Goal: Entertainment & Leisure: Consume media (video, audio)

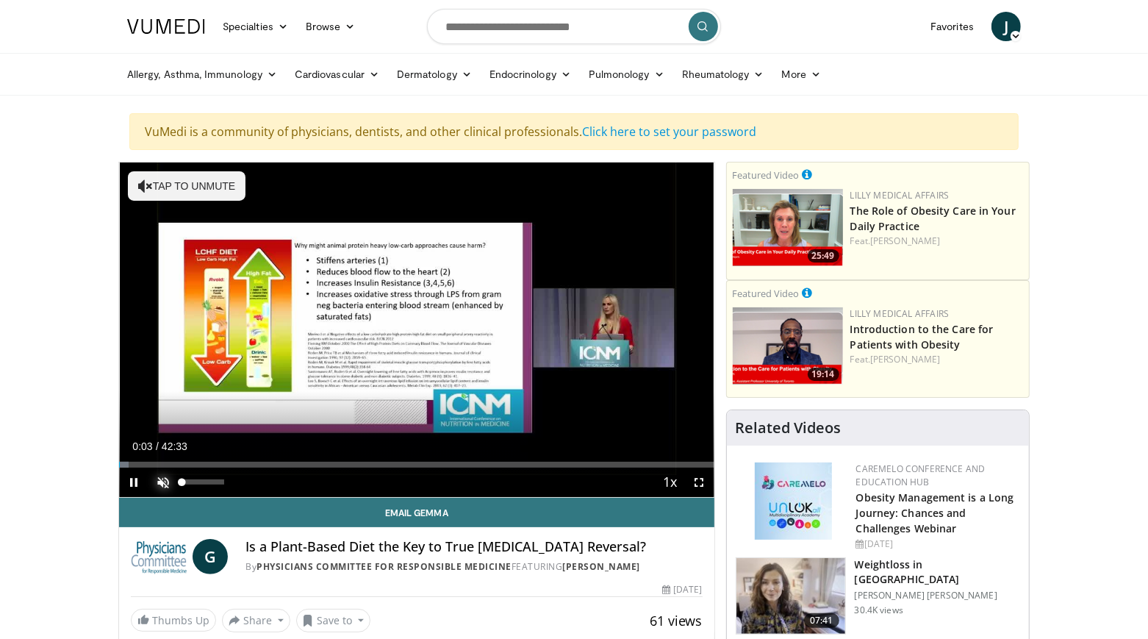
click at [162, 479] on span "Video Player" at bounding box center [162, 481] width 29 height 29
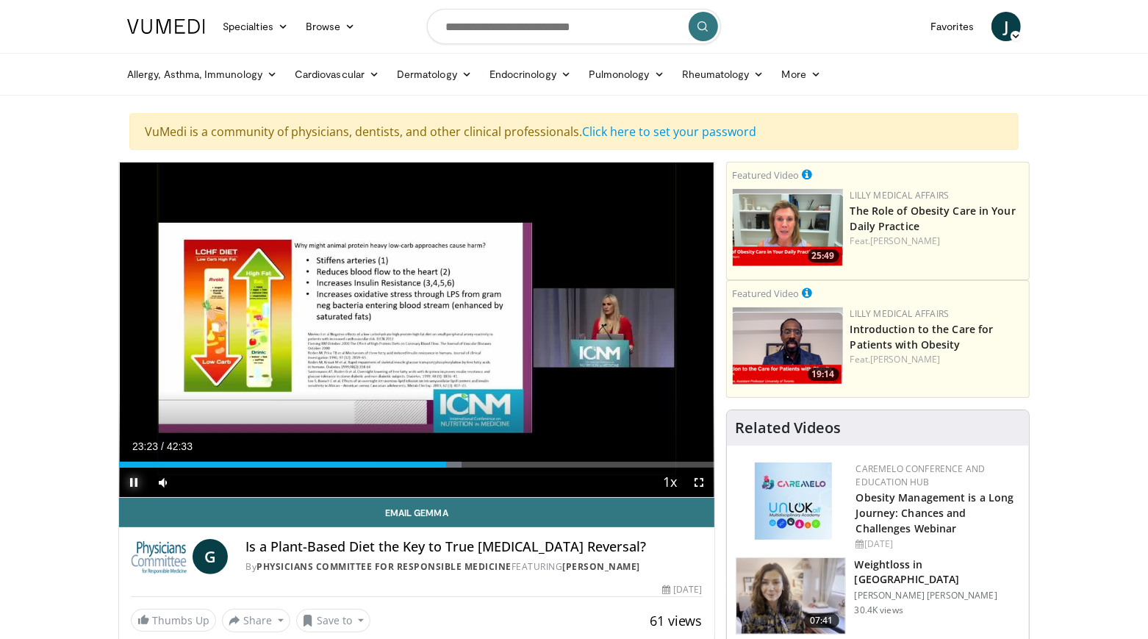
click at [132, 484] on span "Video Player" at bounding box center [133, 481] width 29 height 29
click at [130, 484] on span "Video Player" at bounding box center [133, 481] width 29 height 29
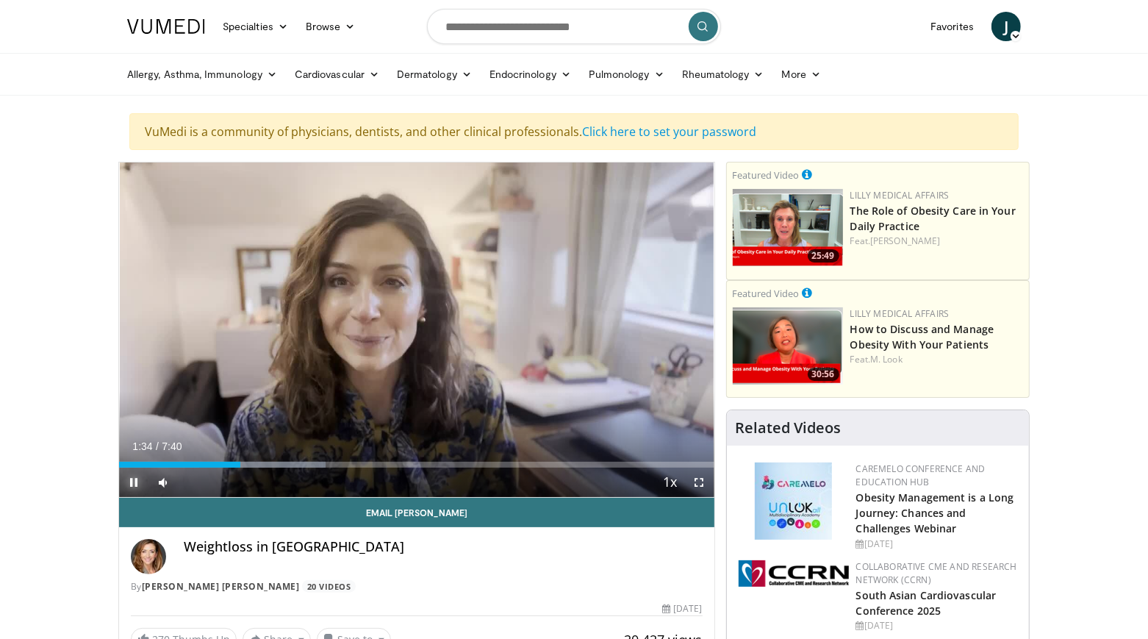
click at [135, 484] on span "Video Player" at bounding box center [133, 481] width 29 height 29
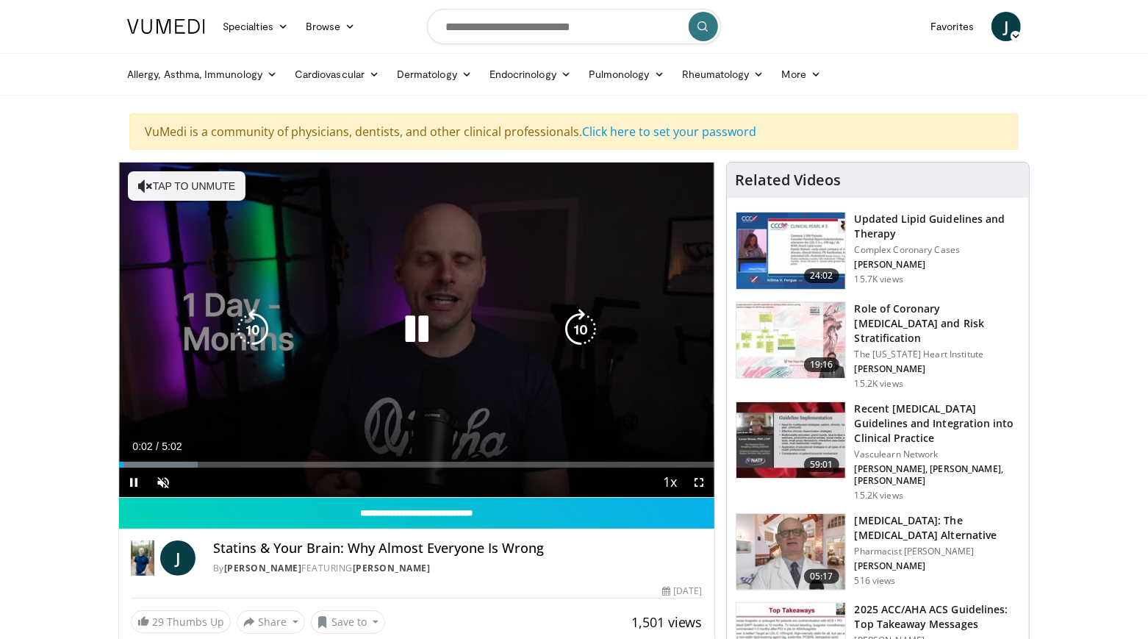
click at [417, 334] on icon "Video Player" at bounding box center [416, 329] width 41 height 41
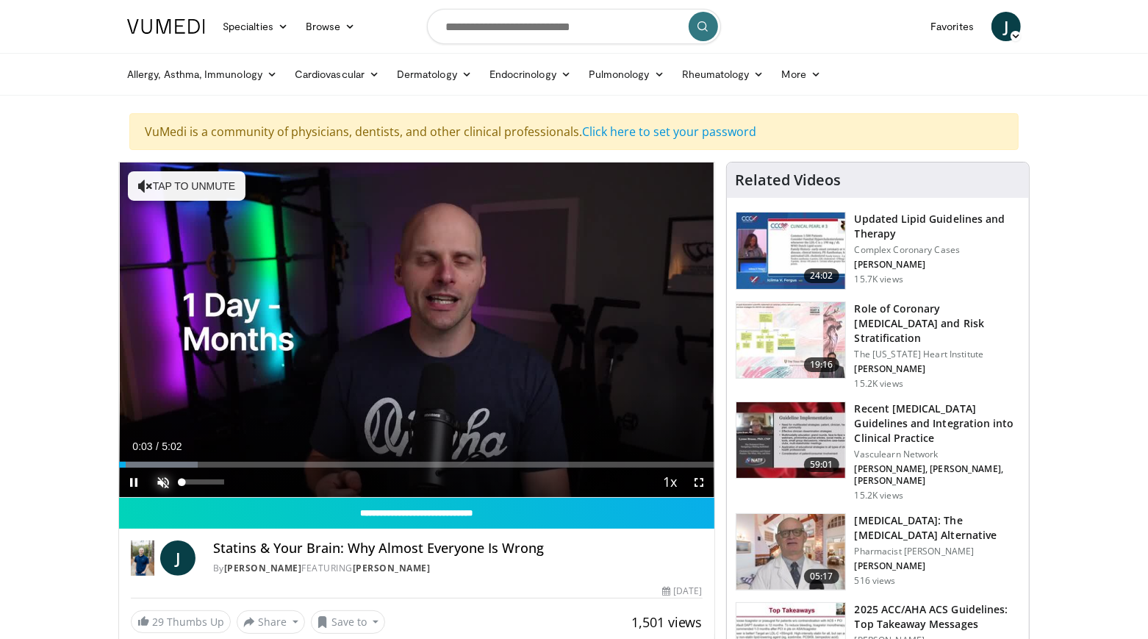
click at [161, 488] on span "Video Player" at bounding box center [162, 481] width 29 height 29
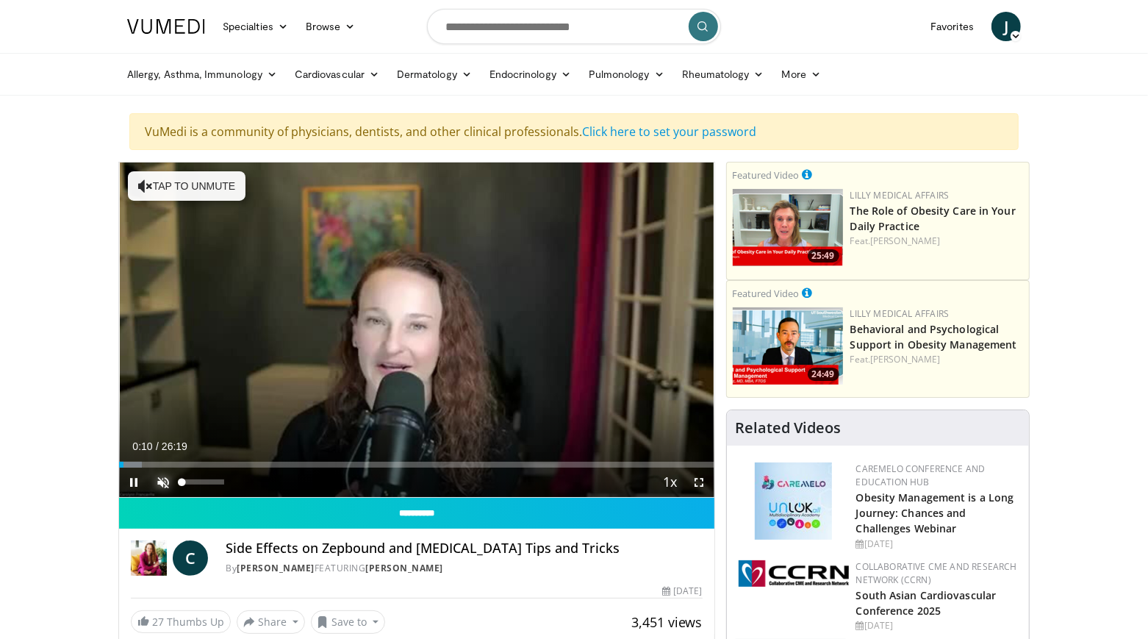
click at [162, 487] on span "Video Player" at bounding box center [162, 481] width 29 height 29
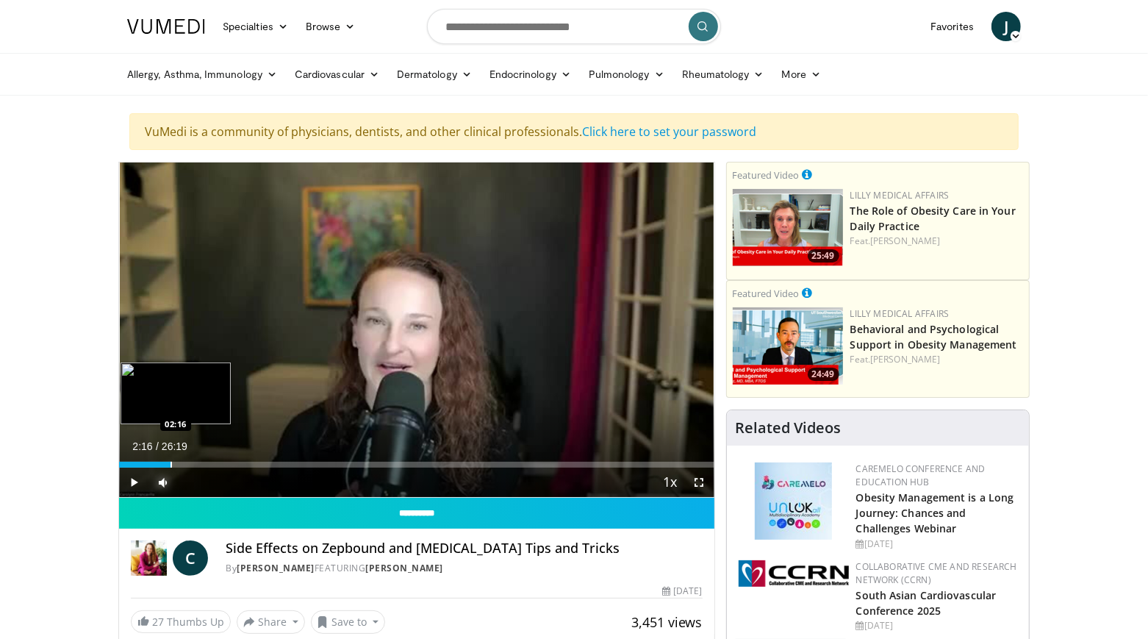
drag, startPoint x: 135, startPoint y: 469, endPoint x: 170, endPoint y: 469, distance: 34.5
click at [171, 467] on div "Progress Bar" at bounding box center [171, 465] width 1 height 6
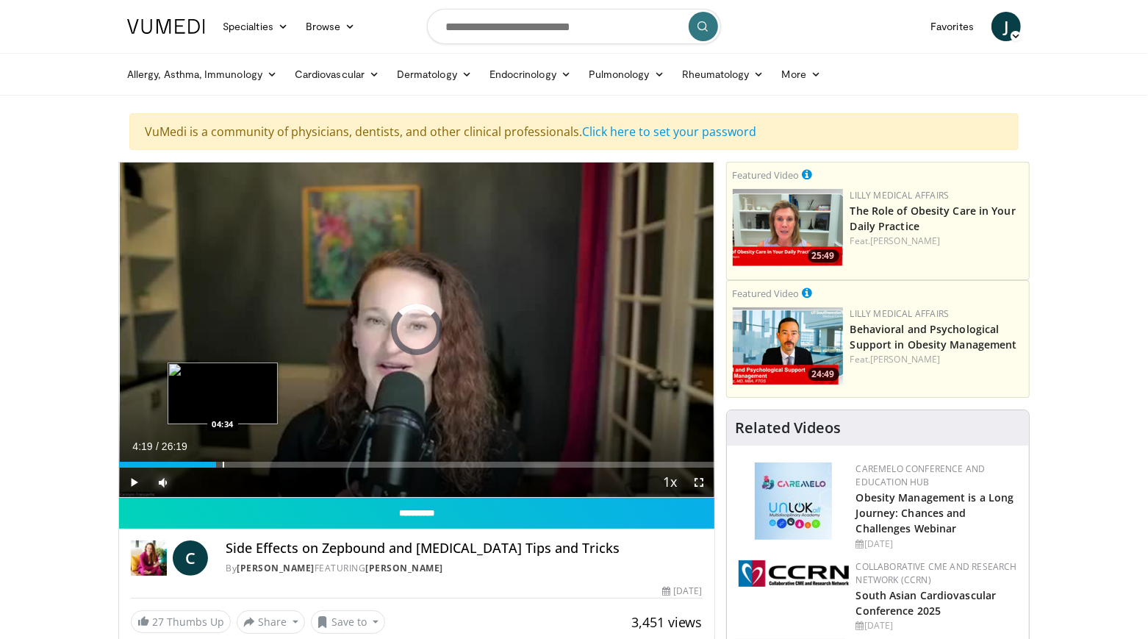
drag, startPoint x: 193, startPoint y: 470, endPoint x: 222, endPoint y: 472, distance: 29.5
click at [222, 467] on div "Loaded : 0.00% 04:32 04:34" at bounding box center [416, 465] width 595 height 6
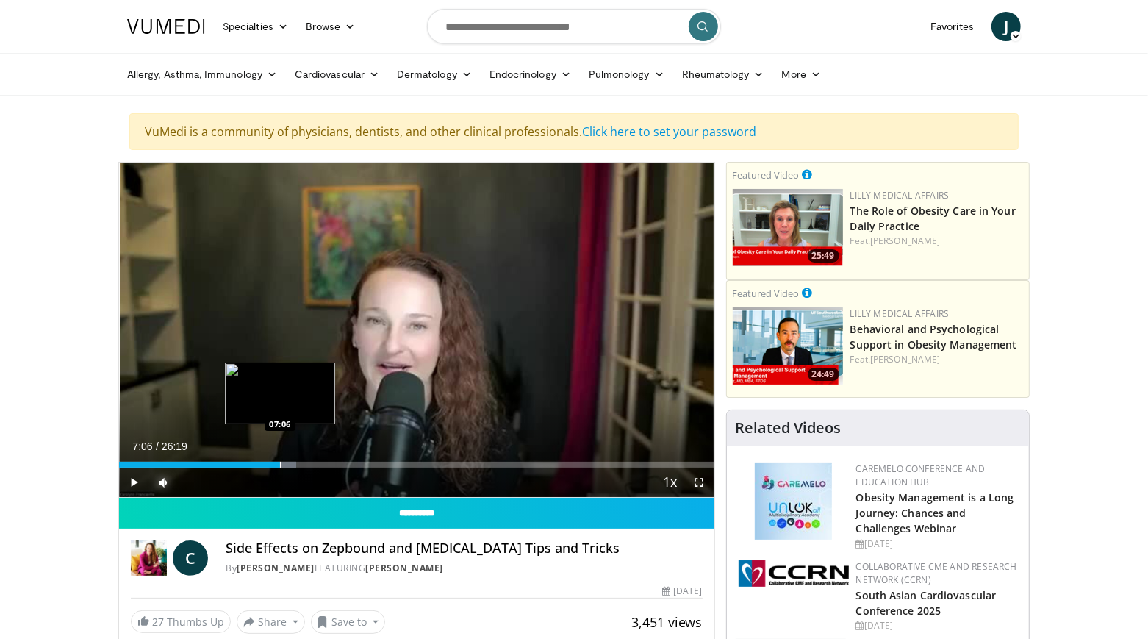
drag, startPoint x: 254, startPoint y: 470, endPoint x: 279, endPoint y: 472, distance: 25.1
click at [280, 467] on div "Progress Bar" at bounding box center [280, 465] width 1 height 6
drag, startPoint x: 286, startPoint y: 470, endPoint x: 312, endPoint y: 471, distance: 26.5
click at [312, 467] on div "Loaded : 0.00% 08:15 08:24" at bounding box center [416, 465] width 595 height 6
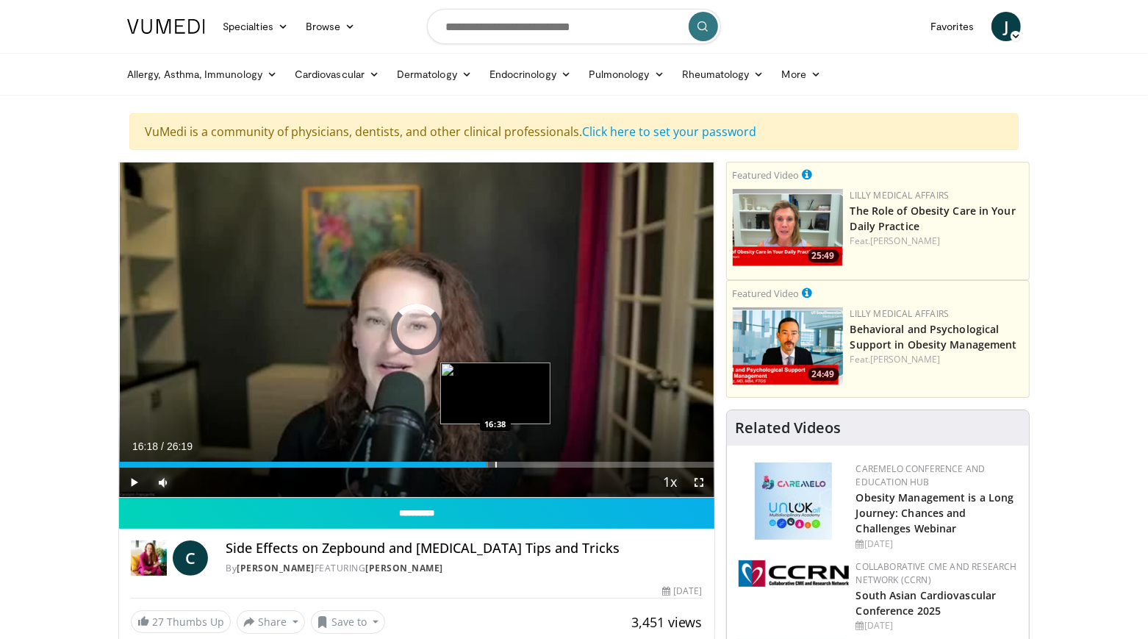
drag, startPoint x: 462, startPoint y: 471, endPoint x: 496, endPoint y: 471, distance: 33.8
click at [496, 467] on div "Loaded : 61.96% 16:30 16:38" at bounding box center [416, 465] width 595 height 6
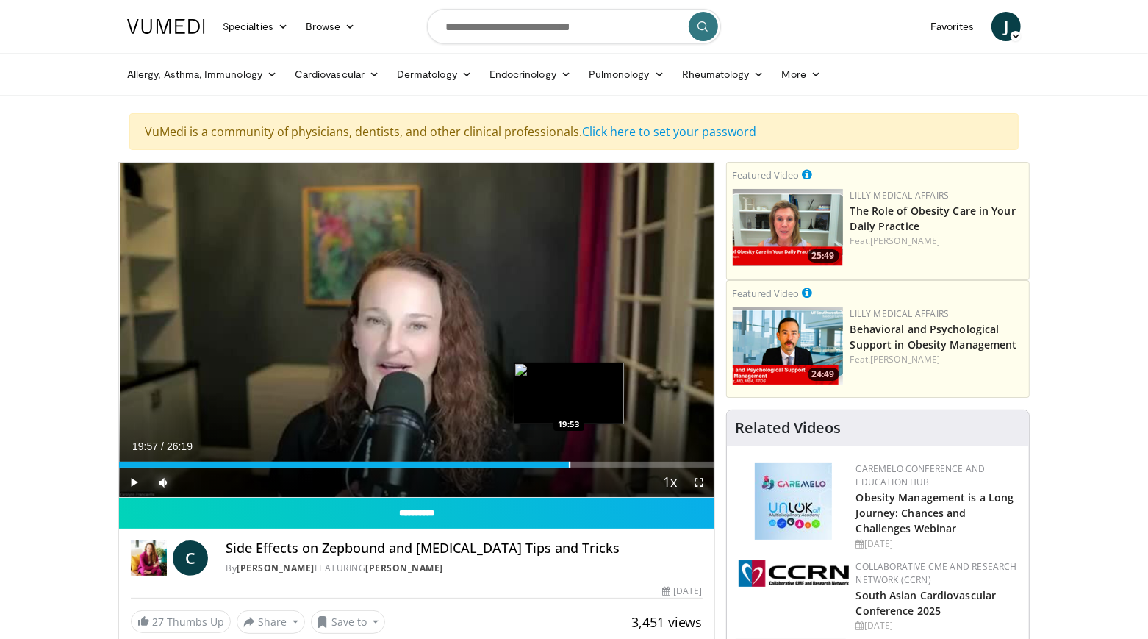
drag, startPoint x: 543, startPoint y: 470, endPoint x: 570, endPoint y: 472, distance: 27.2
click at [570, 467] on div "Loaded : 75.99% 19:47 19:53" at bounding box center [416, 465] width 595 height 6
drag, startPoint x: 575, startPoint y: 472, endPoint x: 609, endPoint y: 477, distance: 34.9
click at [609, 477] on div "Current Time 21:16 / Duration 26:19 Play Skip Backward Skip Forward Mute 100% L…" at bounding box center [416, 481] width 595 height 29
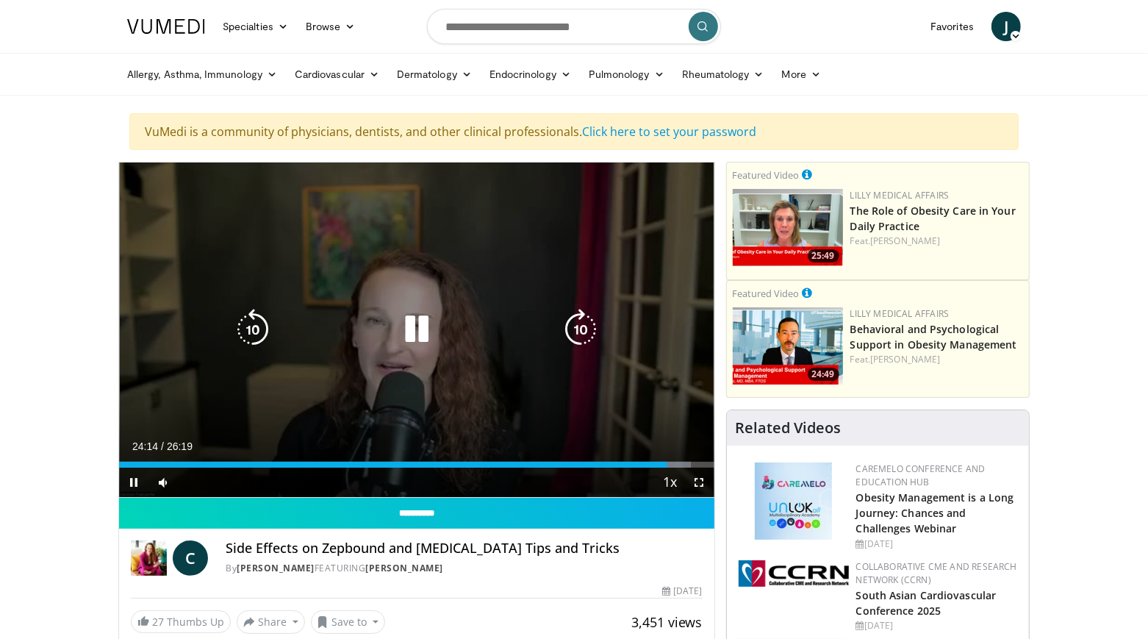
click at [415, 334] on icon "Video Player" at bounding box center [416, 329] width 41 height 41
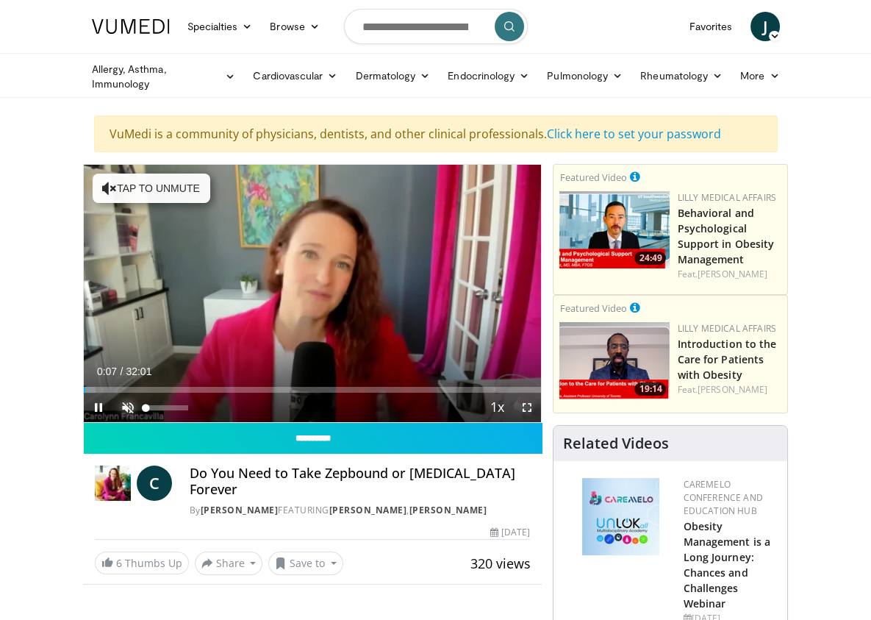
click at [113, 422] on span "Video Player" at bounding box center [127, 406] width 29 height 29
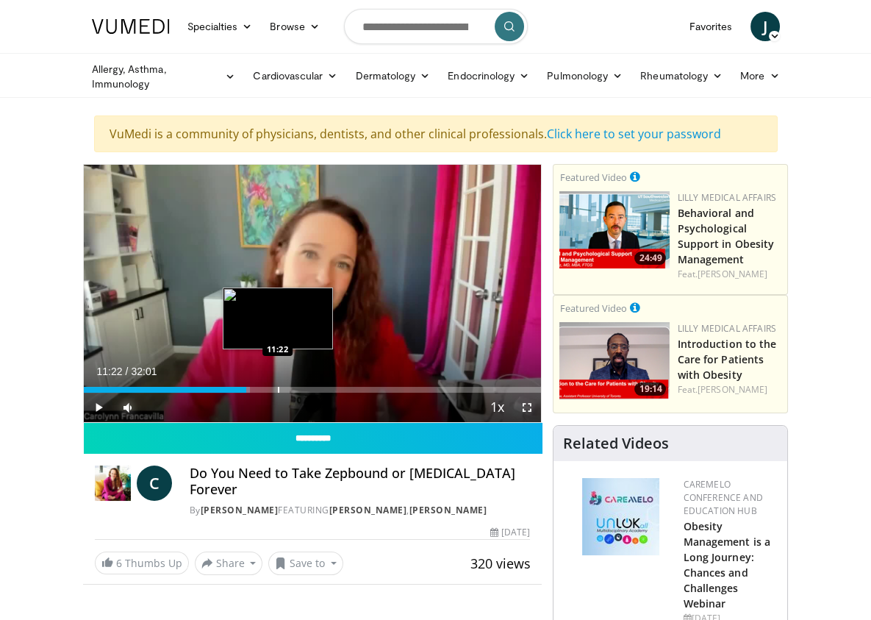
drag, startPoint x: 19, startPoint y: 442, endPoint x: 211, endPoint y: 442, distance: 191.8
click at [278, 392] on div "Progress Bar" at bounding box center [278, 390] width 1 height 6
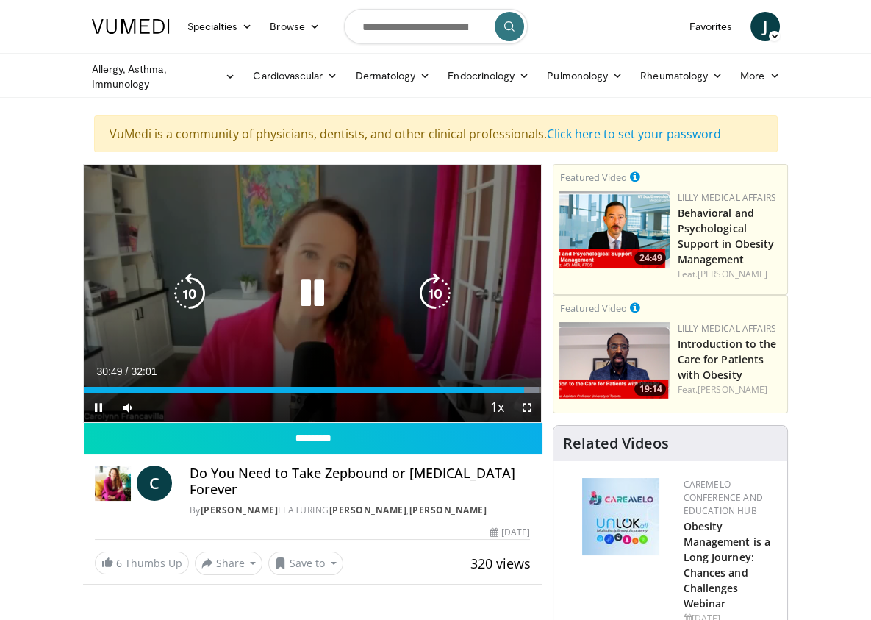
click at [292, 314] on icon "Video Player" at bounding box center [312, 293] width 41 height 41
